Goal: Task Accomplishment & Management: Manage account settings

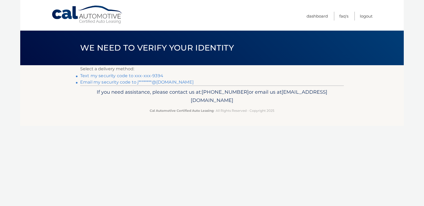
click at [122, 75] on link "Text my security code to xxx-xxx-9394" at bounding box center [121, 75] width 83 height 5
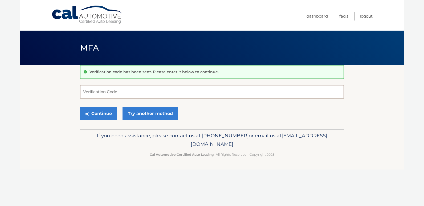
click at [82, 92] on input "Verification Code" at bounding box center [212, 91] width 264 height 13
type input "307280"
click at [99, 113] on button "Continue" at bounding box center [98, 113] width 37 height 13
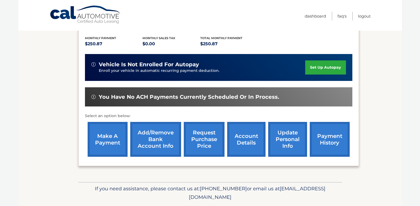
scroll to position [117, 0]
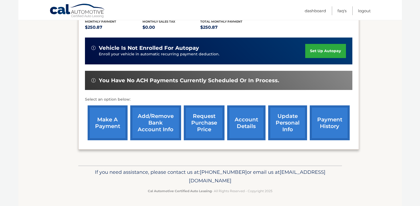
click at [102, 122] on link "make a payment" at bounding box center [108, 123] width 40 height 35
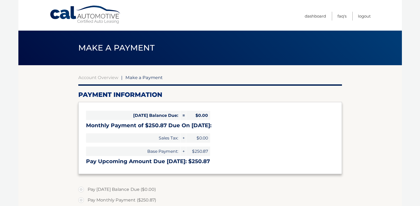
select select "ZDRiMDViMGYtZTIxYS00ZjY3LTlkMTktMWYyNDcyMmI0Nzg1"
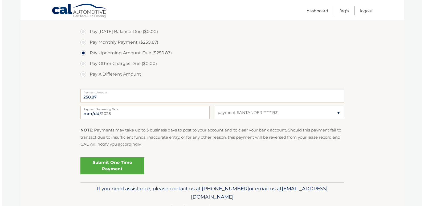
scroll to position [175, 0]
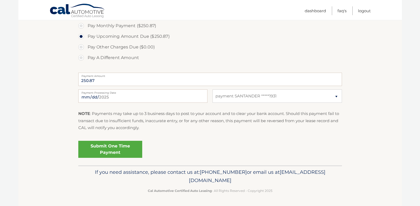
click at [108, 150] on link "Submit One Time Payment" at bounding box center [110, 149] width 64 height 17
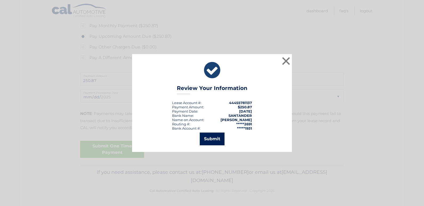
click at [212, 139] on button "Submit" at bounding box center [212, 139] width 25 height 13
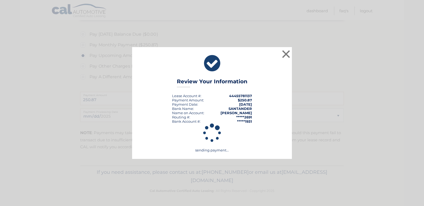
scroll to position [155, 0]
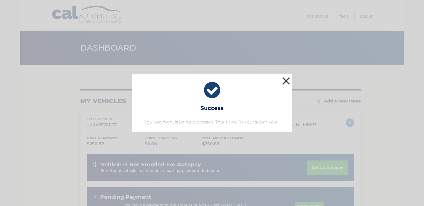
click at [284, 80] on button "×" at bounding box center [286, 81] width 11 height 11
